Goal: Information Seeking & Learning: Check status

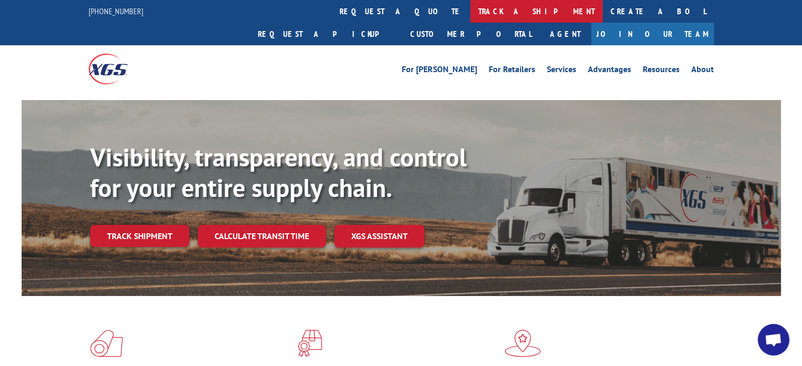
click at [470, 10] on link "track a shipment" at bounding box center [536, 11] width 132 height 23
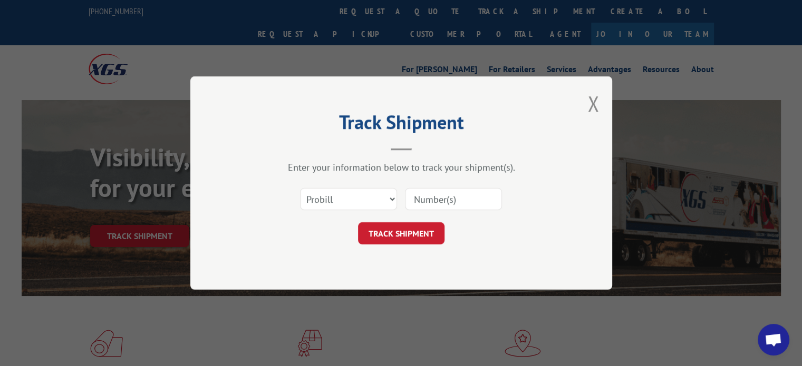
click at [466, 202] on input at bounding box center [453, 199] width 97 height 22
paste input "17559583"
type input "17559583"
click at [419, 237] on button "TRACK SHIPMENT" at bounding box center [401, 233] width 86 height 22
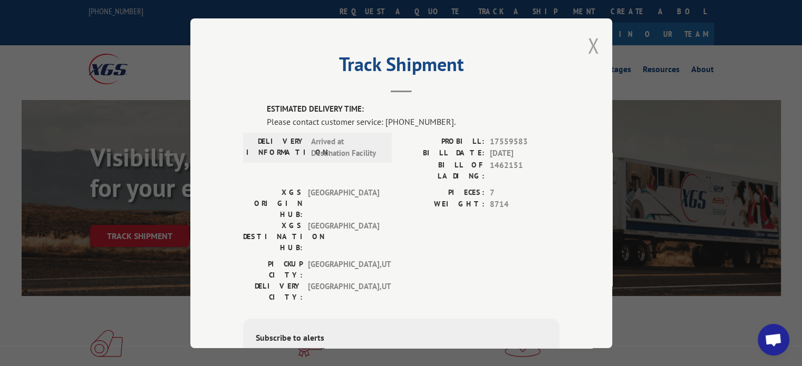
click at [588, 46] on button "Close modal" at bounding box center [593, 46] width 12 height 28
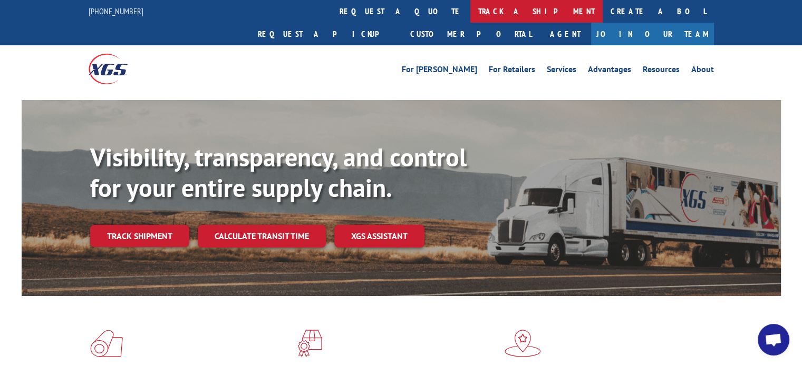
click at [470, 13] on link "track a shipment" at bounding box center [536, 11] width 132 height 23
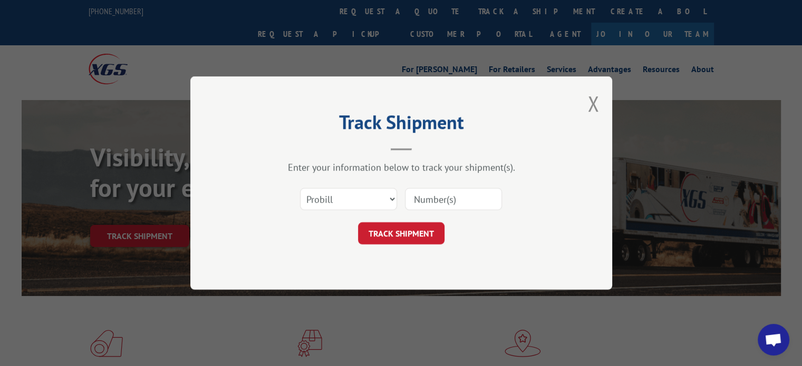
click at [461, 204] on input at bounding box center [453, 199] width 97 height 22
paste input "17062029"
type input "17062029"
click at [405, 229] on button "TRACK SHIPMENT" at bounding box center [401, 233] width 86 height 22
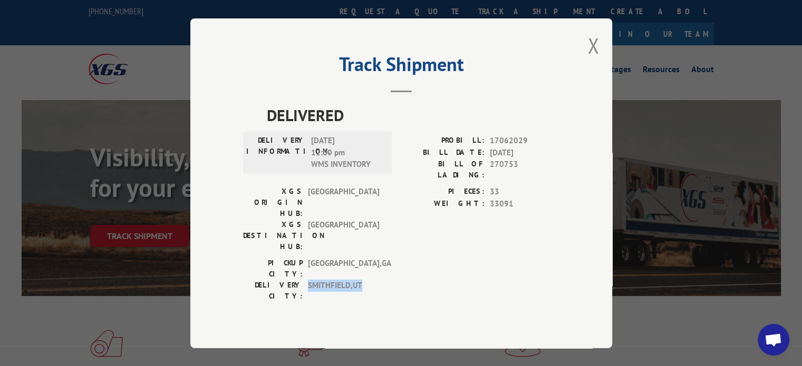
drag, startPoint x: 362, startPoint y: 249, endPoint x: 308, endPoint y: 250, distance: 54.3
click at [308, 280] on span "SMITHFIELD , [GEOGRAPHIC_DATA]" at bounding box center [343, 291] width 71 height 22
click at [597, 60] on button "Close modal" at bounding box center [593, 46] width 12 height 28
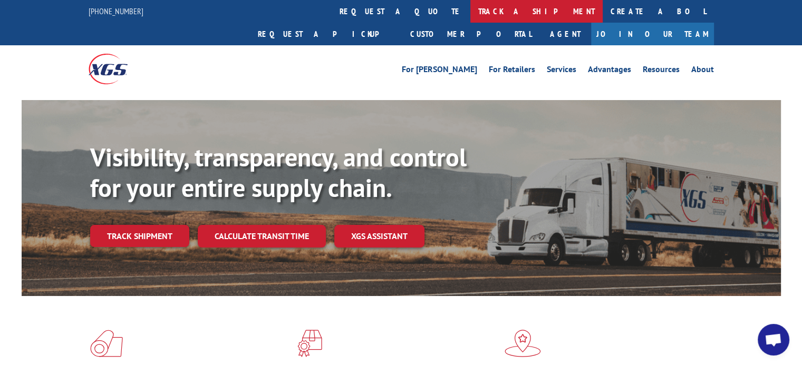
click at [470, 11] on link "track a shipment" at bounding box center [536, 11] width 132 height 23
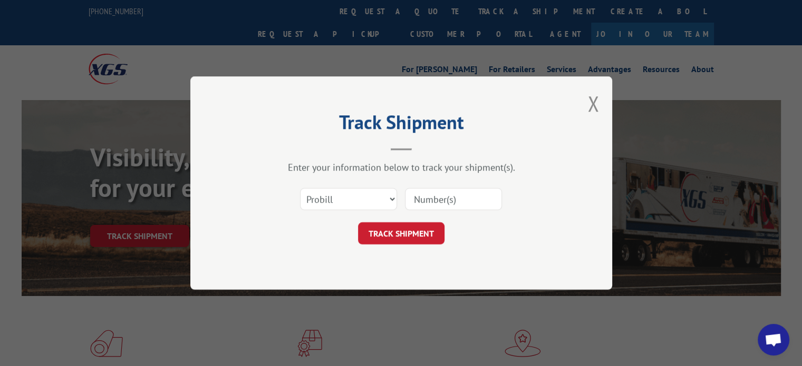
click at [442, 192] on input at bounding box center [453, 199] width 97 height 22
paste input "17559583"
type input "17559583"
click at [417, 231] on button "TRACK SHIPMENT" at bounding box center [401, 233] width 86 height 22
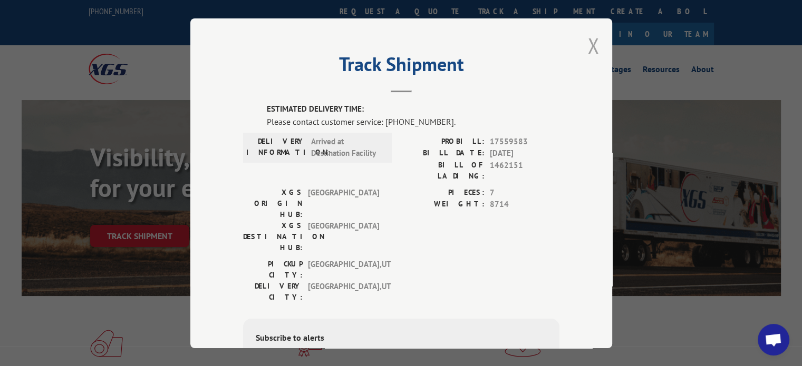
click at [588, 45] on button "Close modal" at bounding box center [593, 46] width 12 height 28
